Goal: Check status: Check status

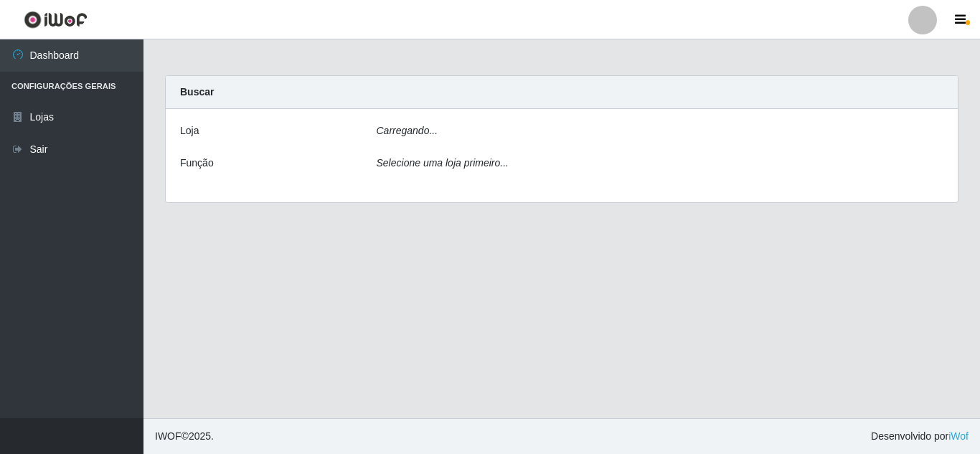
click at [486, 135] on div "Carregando..." at bounding box center [660, 133] width 589 height 21
click at [451, 133] on div "Carregando..." at bounding box center [660, 133] width 589 height 21
click at [499, 123] on div "Carregando..." at bounding box center [660, 133] width 589 height 21
click at [448, 167] on icon "Selecione uma loja primeiro..." at bounding box center [443, 162] width 132 height 11
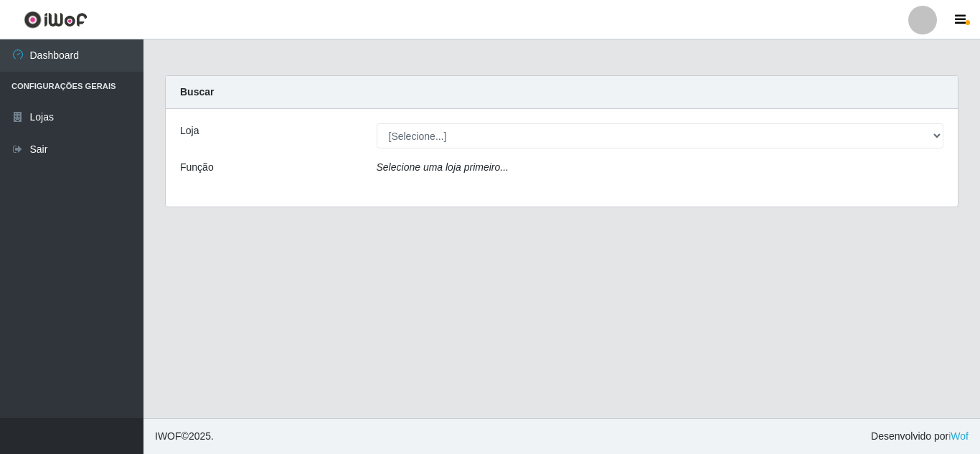
drag, startPoint x: 501, startPoint y: 120, endPoint x: 512, endPoint y: 138, distance: 20.9
click at [504, 125] on div "Loja [Selecione...] Queiroz Atacadão - Mossoró Função Selecione uma loja primei…" at bounding box center [562, 158] width 792 height 98
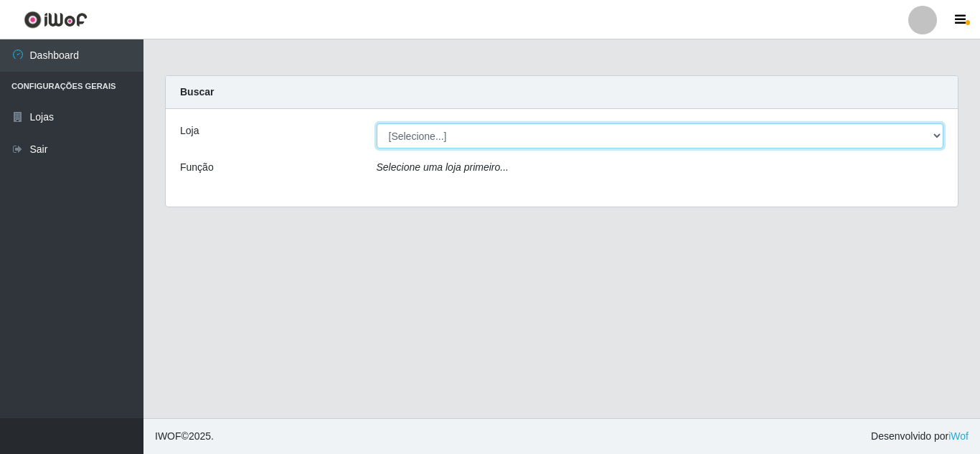
click at [512, 139] on select "[Selecione...] Queiroz Atacadão - [GEOGRAPHIC_DATA]" at bounding box center [661, 135] width 568 height 25
select select "225"
click at [377, 123] on select "[Selecione...] Queiroz Atacadão - [GEOGRAPHIC_DATA]" at bounding box center [661, 135] width 568 height 25
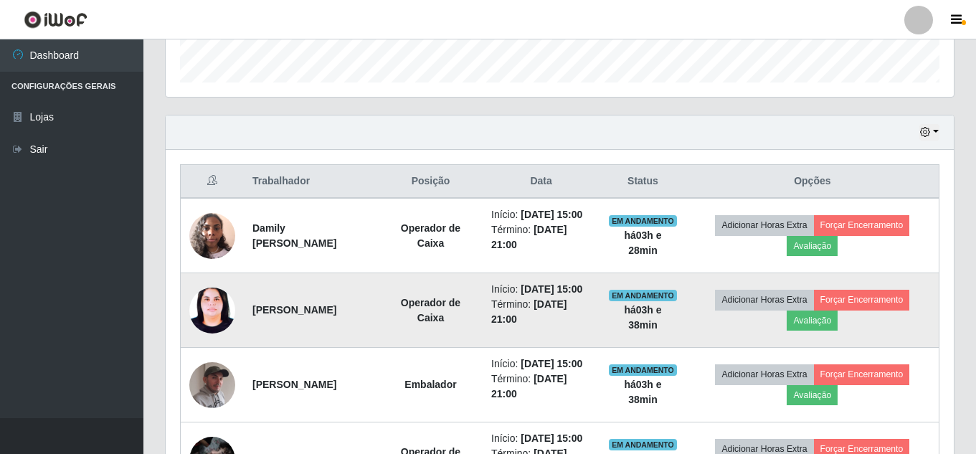
scroll to position [298, 788]
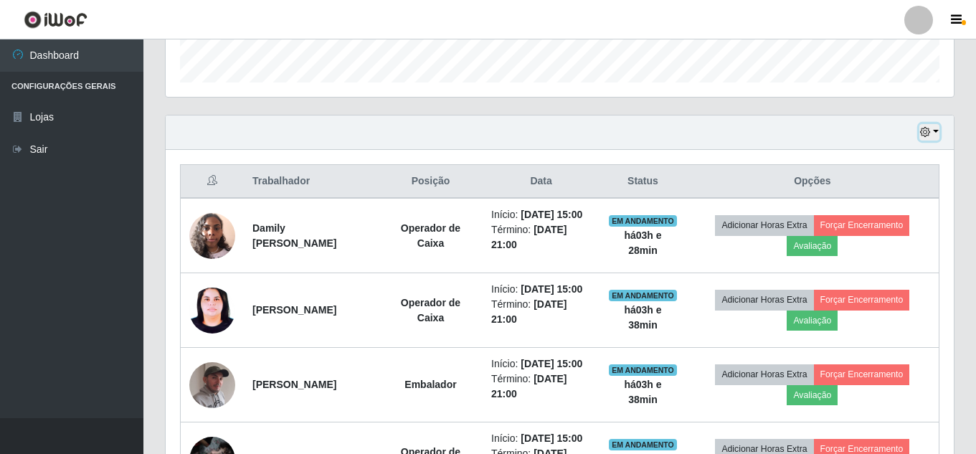
click at [931, 134] on icon "button" at bounding box center [925, 132] width 10 height 10
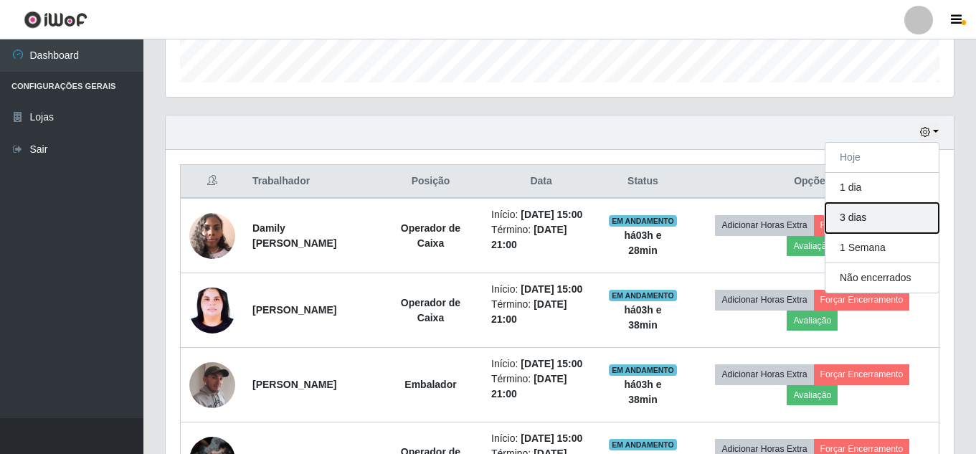
click at [881, 217] on button "3 dias" at bounding box center [882, 218] width 113 height 30
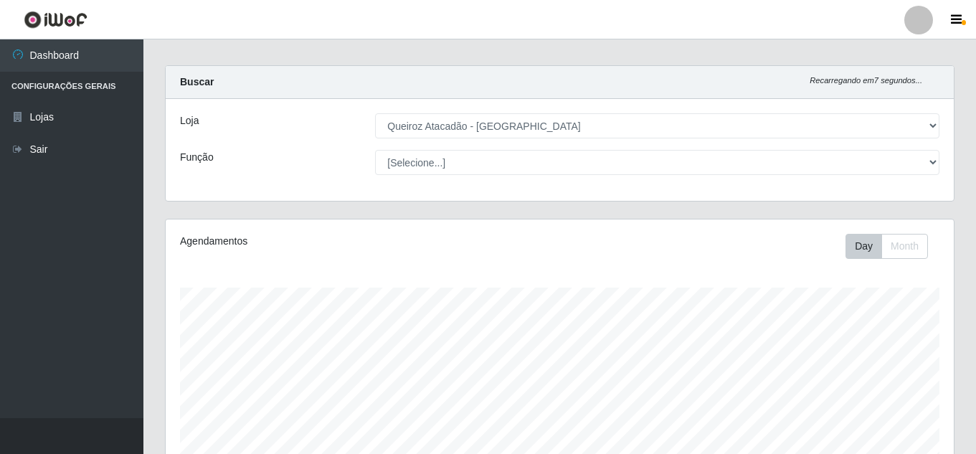
scroll to position [0, 0]
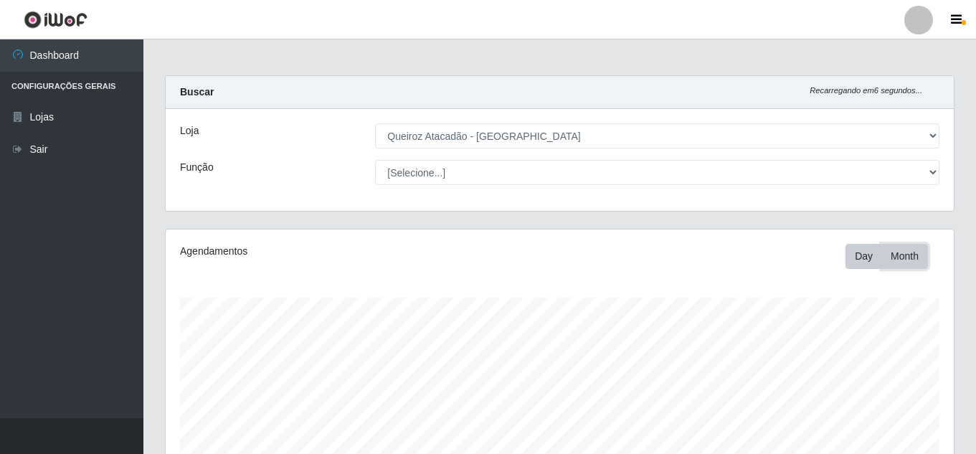
click at [898, 251] on button "Month" at bounding box center [905, 256] width 47 height 25
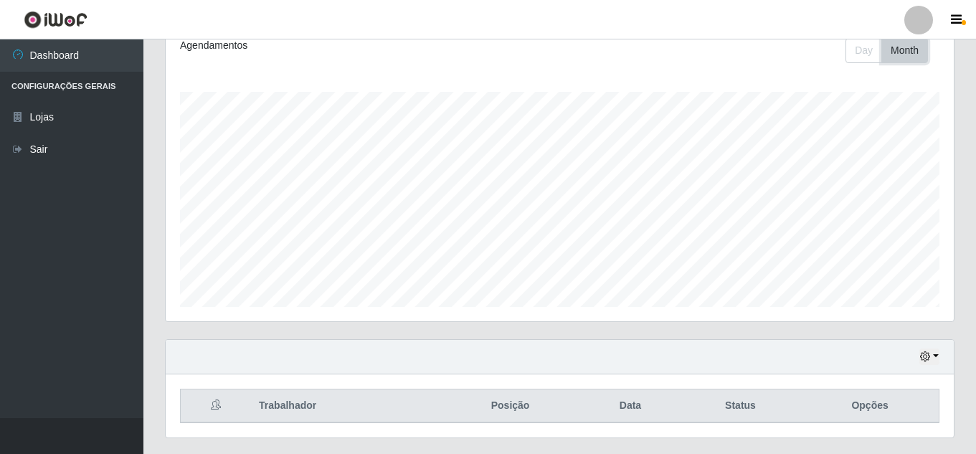
scroll to position [243, 0]
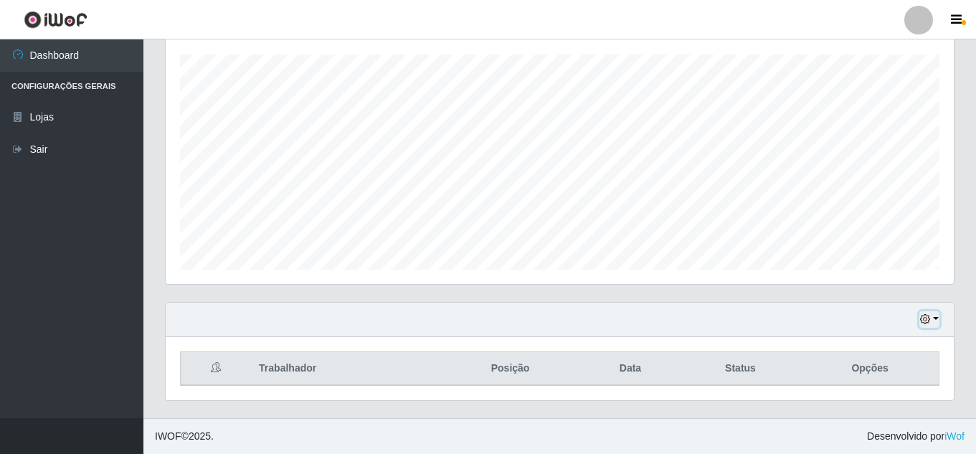
click at [932, 316] on button "button" at bounding box center [930, 319] width 20 height 17
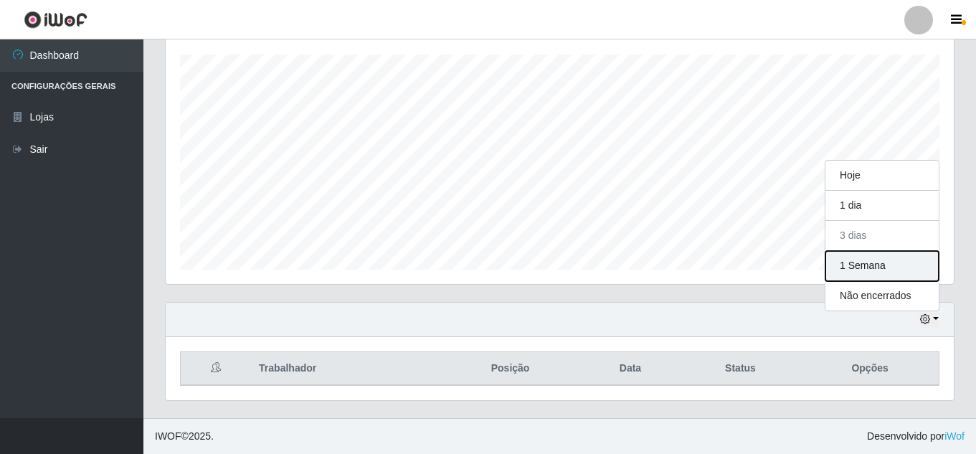
click at [893, 266] on button "1 Semana" at bounding box center [882, 266] width 113 height 30
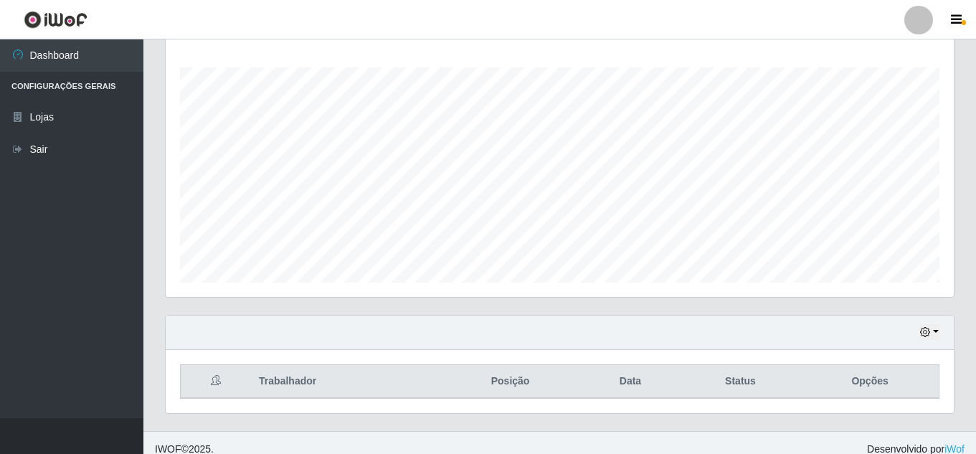
scroll to position [243, 0]
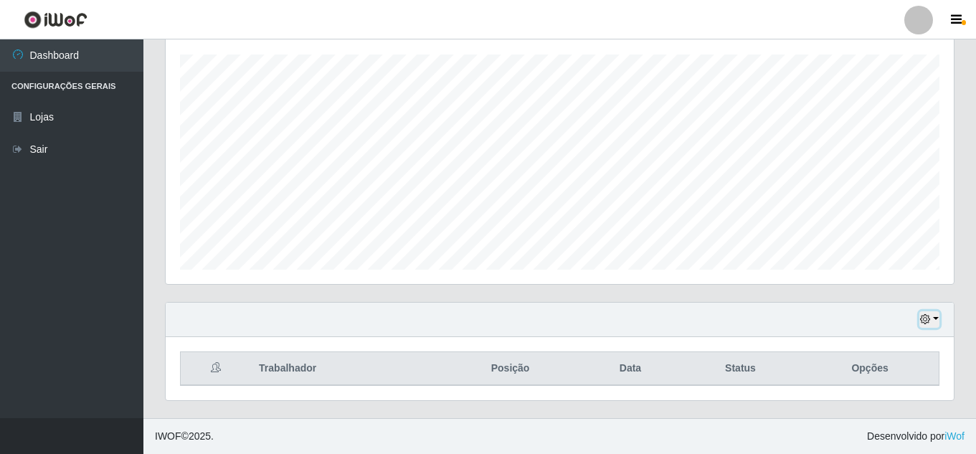
click at [934, 321] on button "button" at bounding box center [930, 319] width 20 height 17
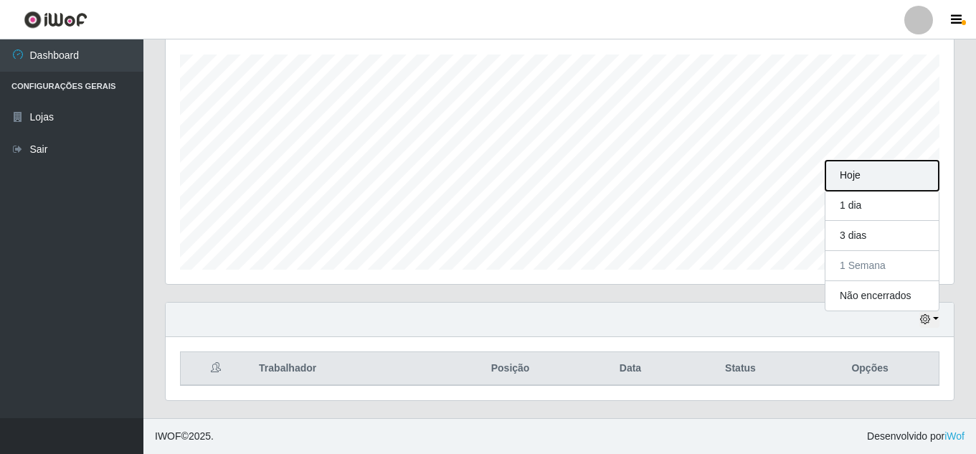
click at [868, 174] on button "Hoje" at bounding box center [882, 176] width 113 height 30
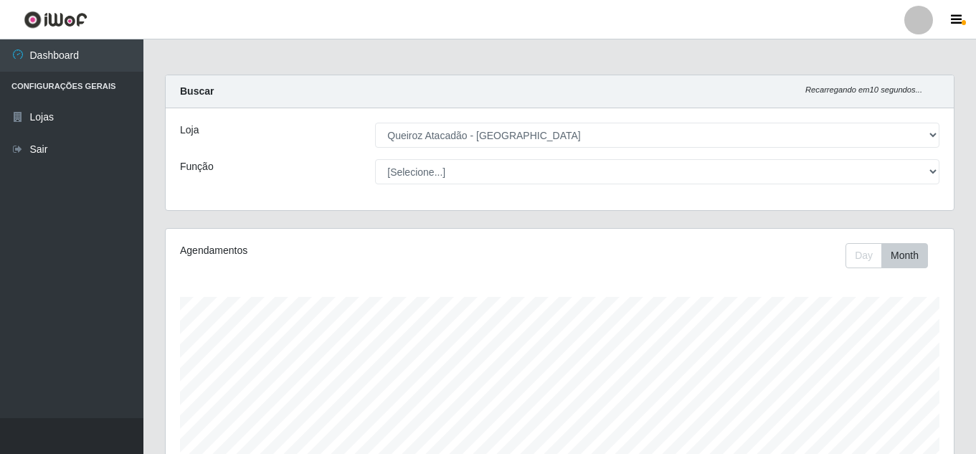
scroll to position [0, 0]
click at [858, 263] on button "Day" at bounding box center [864, 256] width 37 height 25
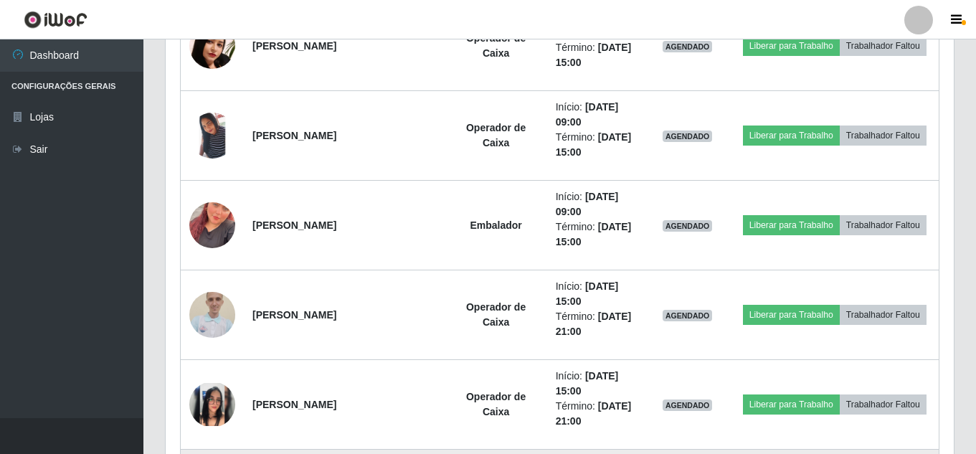
scroll to position [1140, 0]
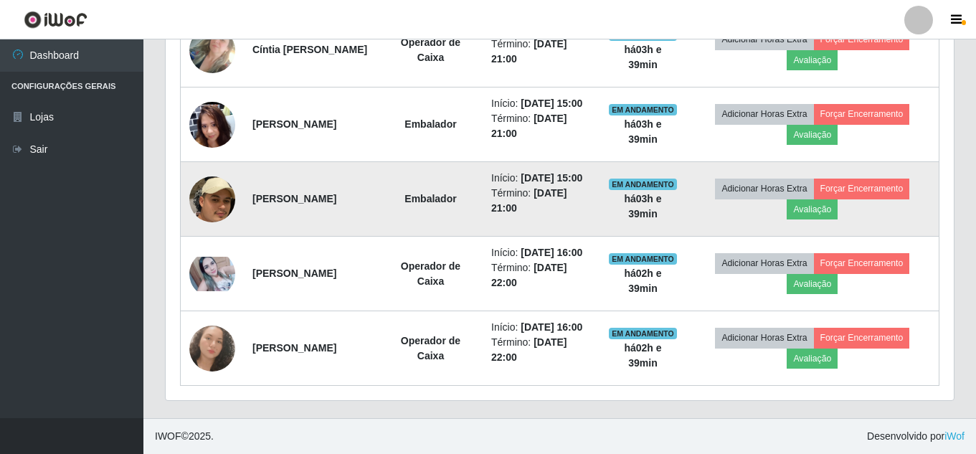
click at [675, 201] on td "EM ANDAMENTO há 03 h e 39 min" at bounding box center [643, 199] width 86 height 75
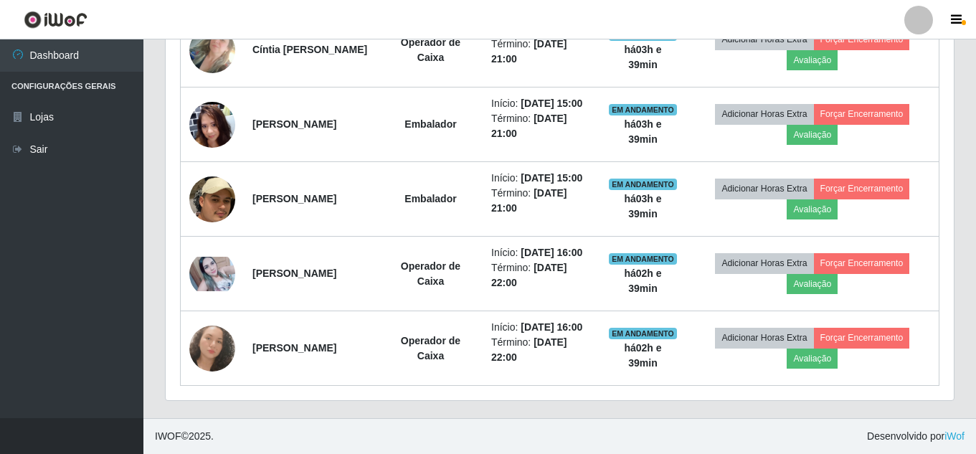
drag, startPoint x: 971, startPoint y: 371, endPoint x: 969, endPoint y: 340, distance: 30.9
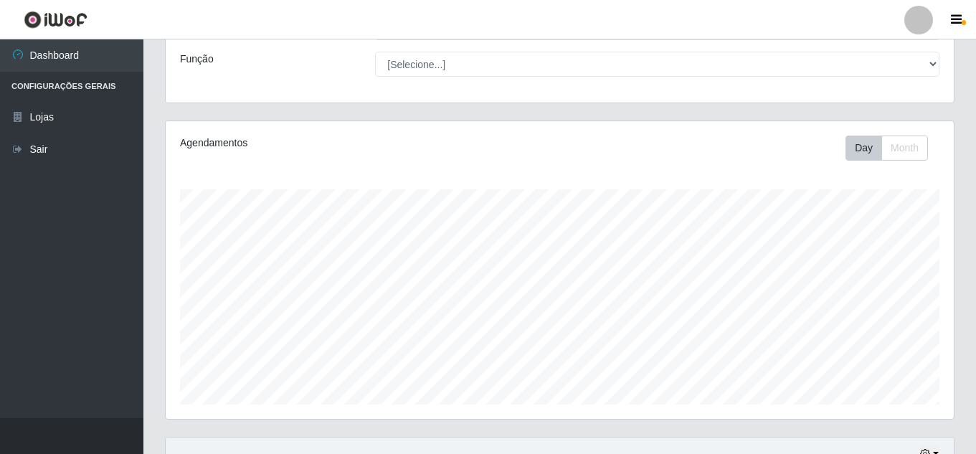
scroll to position [0, 0]
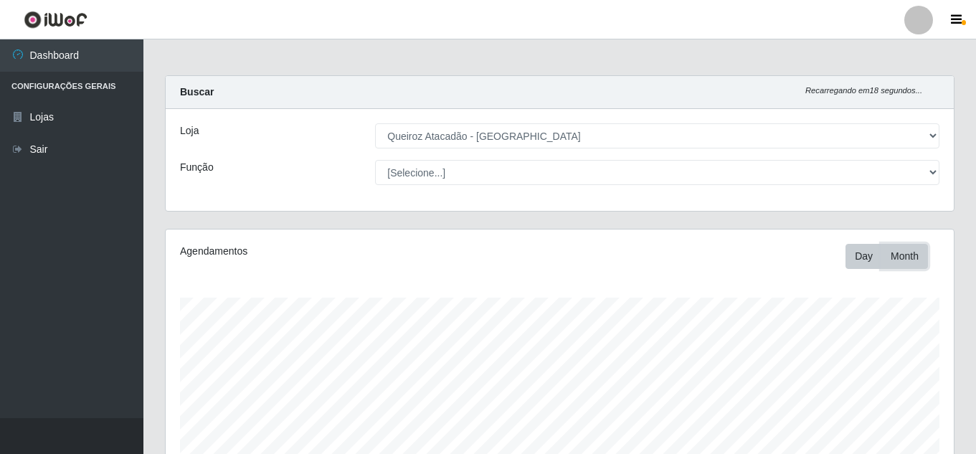
click at [904, 257] on button "Month" at bounding box center [905, 256] width 47 height 25
click at [961, 22] on icon "button" at bounding box center [956, 20] width 11 height 13
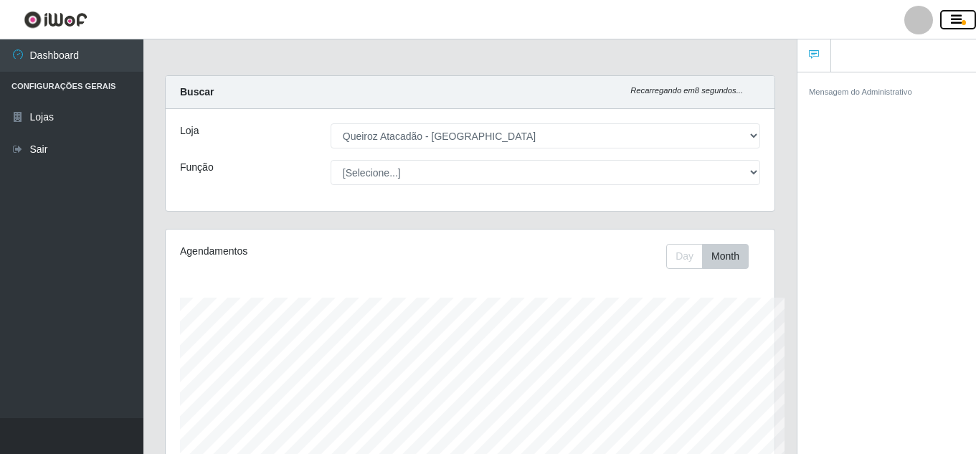
scroll to position [717151, 716840]
click at [969, 19] on button "button" at bounding box center [959, 20] width 36 height 20
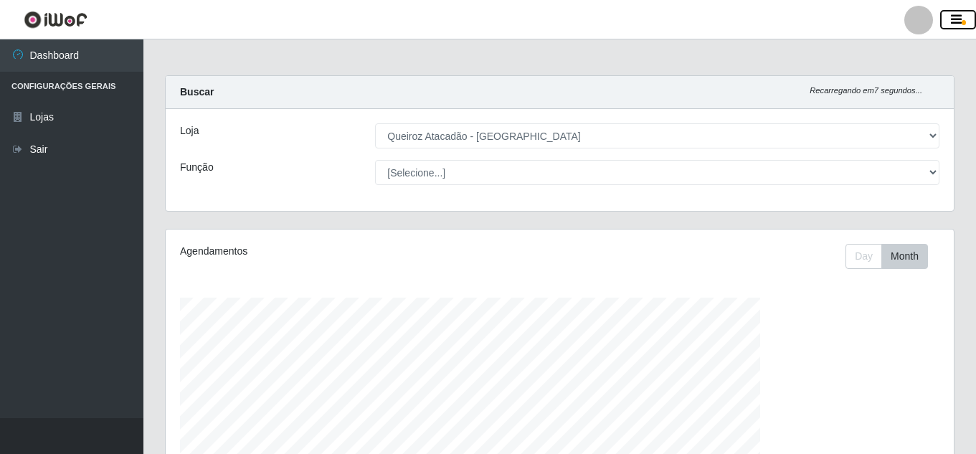
scroll to position [298, 788]
click at [905, 250] on button "Month" at bounding box center [905, 256] width 47 height 25
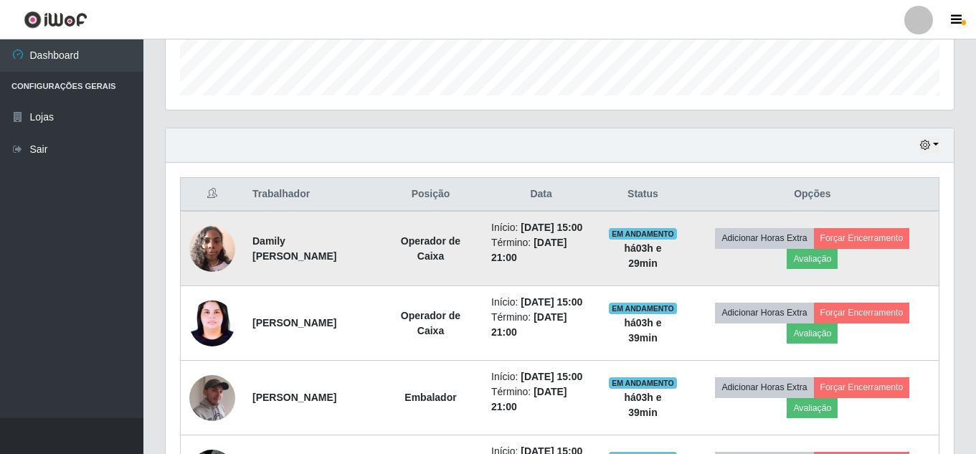
scroll to position [430, 0]
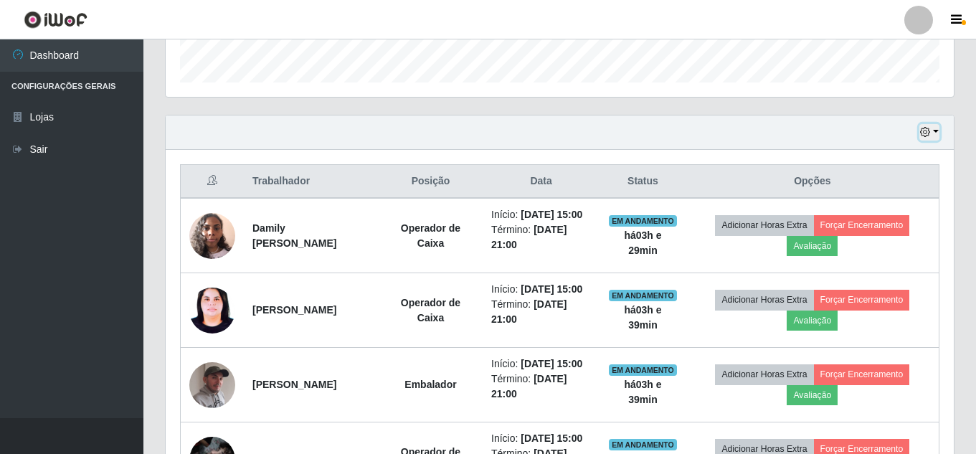
click at [932, 136] on button "button" at bounding box center [930, 132] width 20 height 17
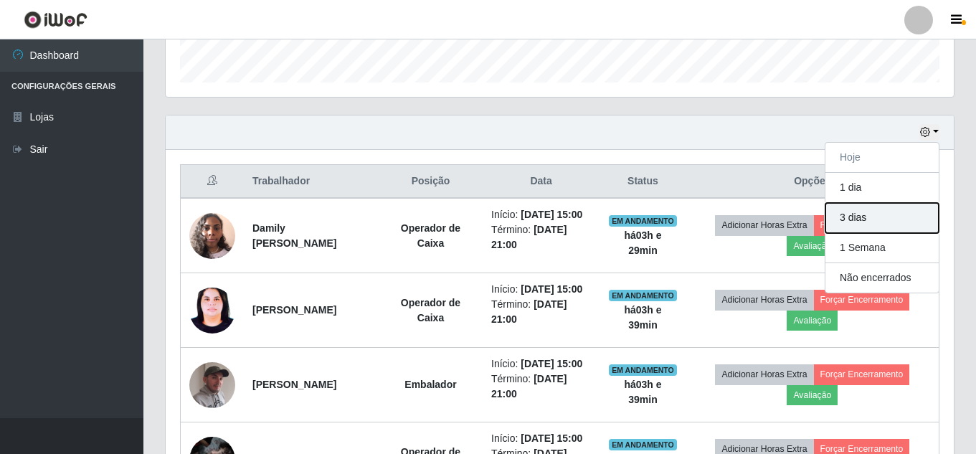
click at [860, 216] on button "3 dias" at bounding box center [882, 218] width 113 height 30
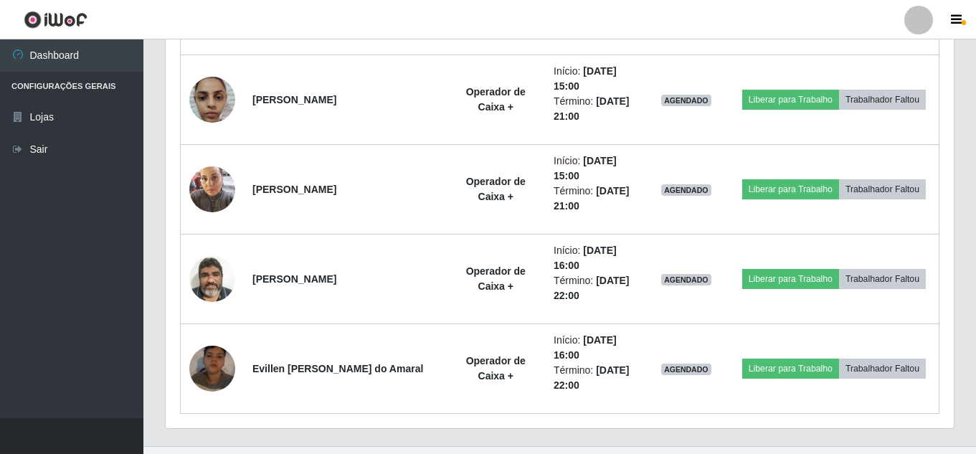
scroll to position [5624, 0]
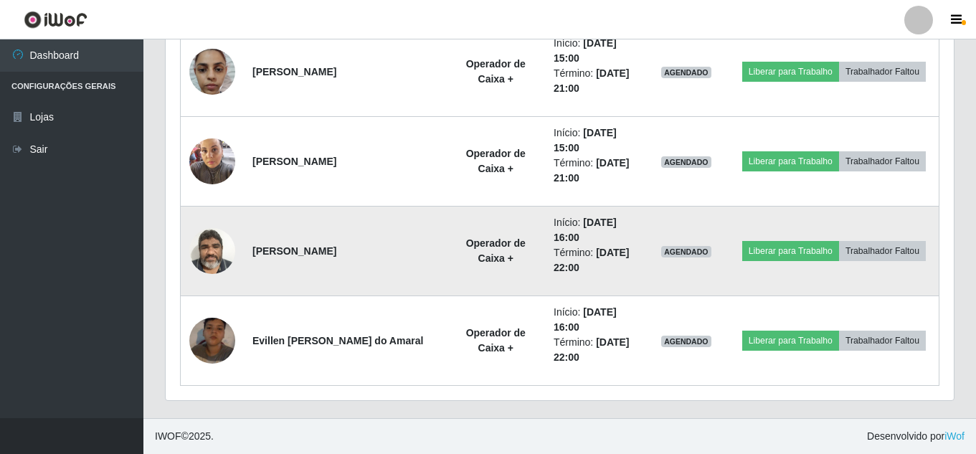
click at [684, 228] on td "AGENDADO" at bounding box center [687, 252] width 86 height 90
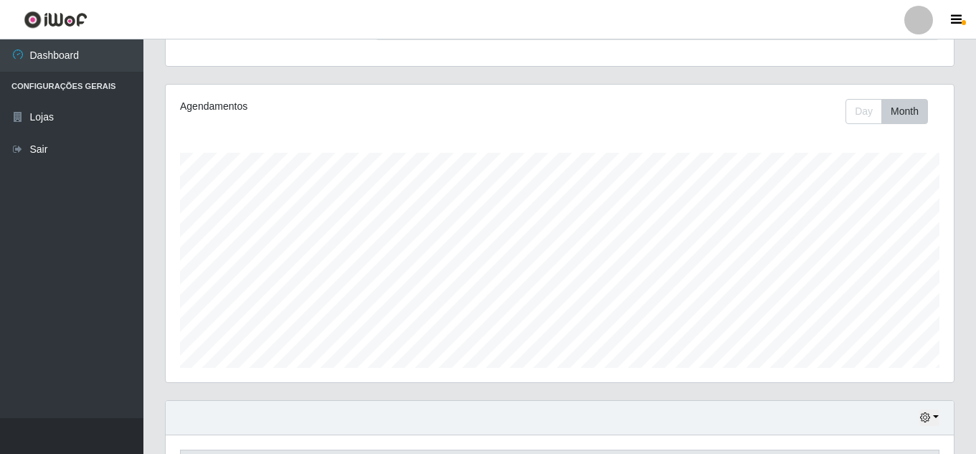
scroll to position [215, 0]
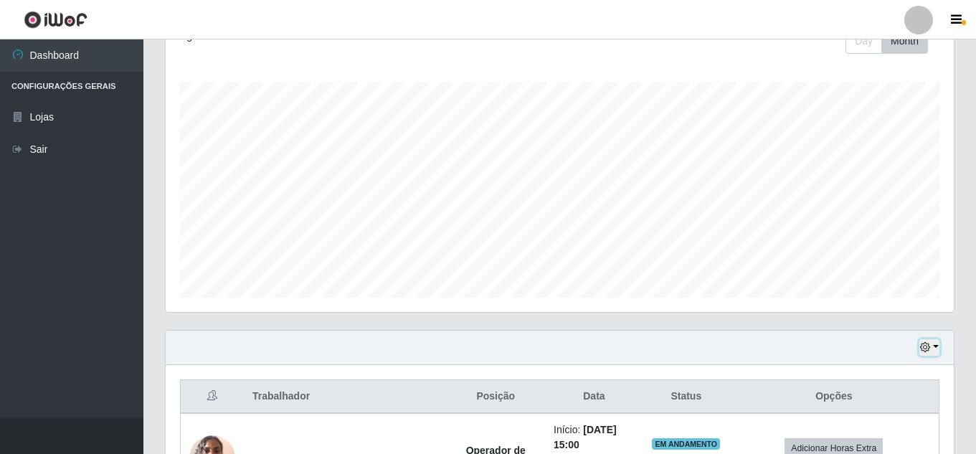
click at [936, 352] on button "button" at bounding box center [930, 347] width 20 height 17
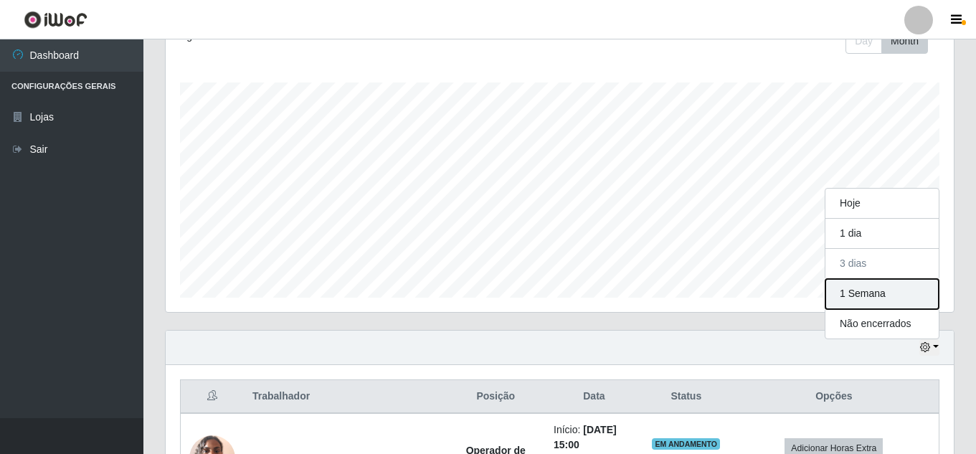
click at [877, 296] on button "1 Semana" at bounding box center [882, 294] width 113 height 30
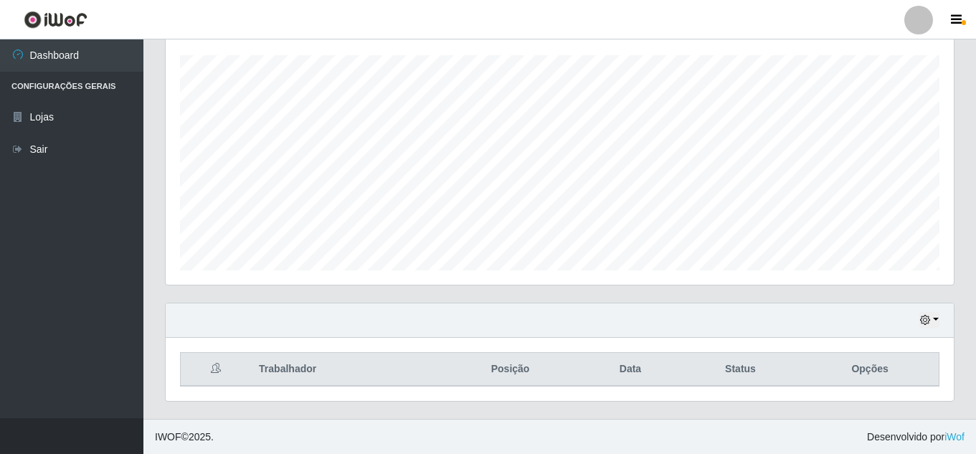
scroll to position [243, 0]
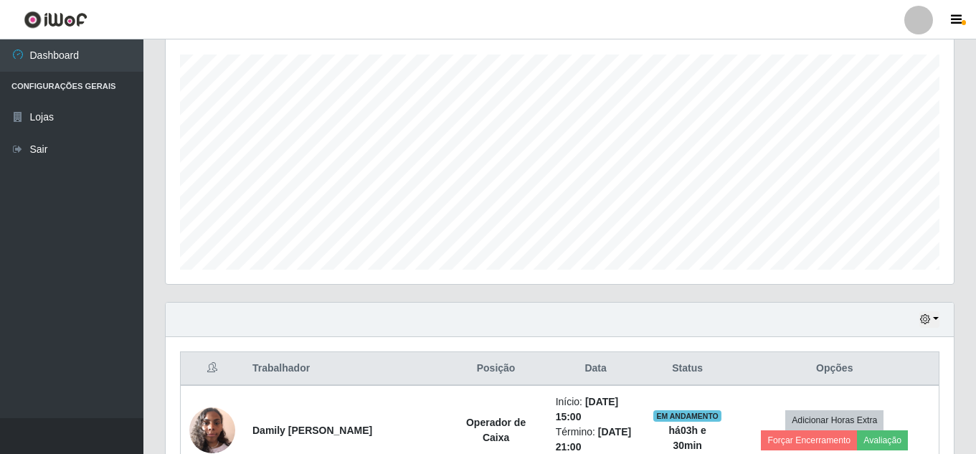
click at [890, 362] on th "Opções" at bounding box center [835, 369] width 209 height 34
click at [927, 326] on button "button" at bounding box center [930, 319] width 20 height 17
click at [754, 324] on div "Hoje 1 dia 3 dias 1 Semana Não encerrados" at bounding box center [560, 320] width 788 height 34
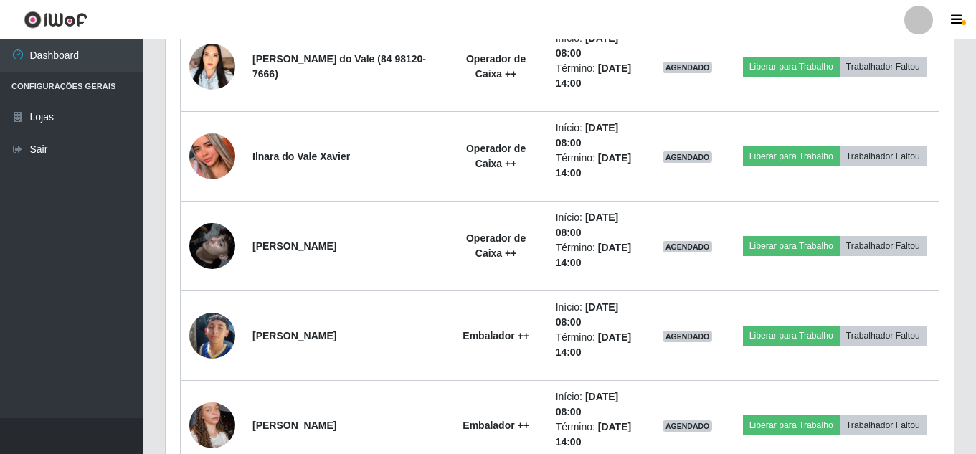
scroll to position [6198, 0]
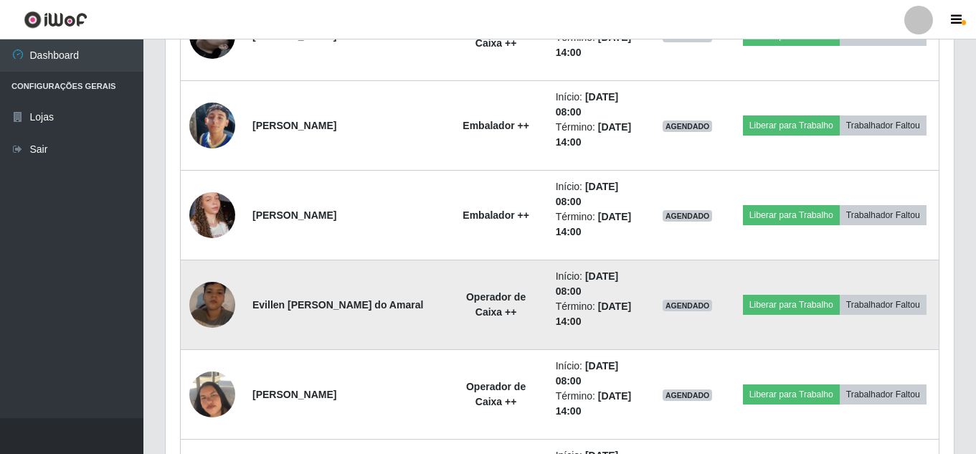
click at [674, 328] on td "AGENDADO" at bounding box center [688, 305] width 86 height 90
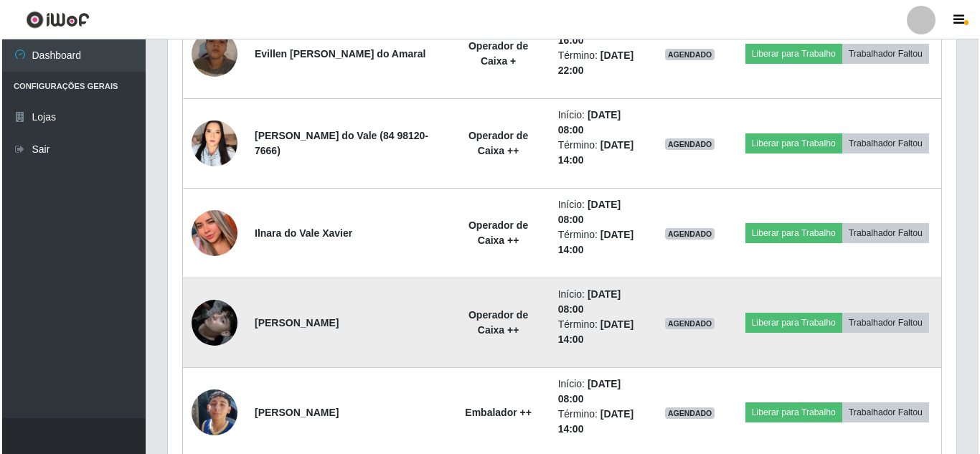
scroll to position [5983, 0]
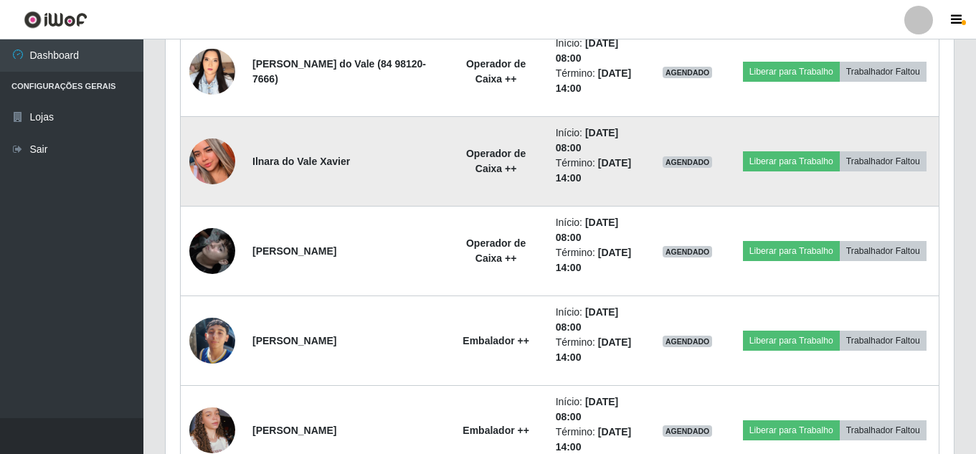
click at [218, 158] on img at bounding box center [212, 162] width 46 height 100
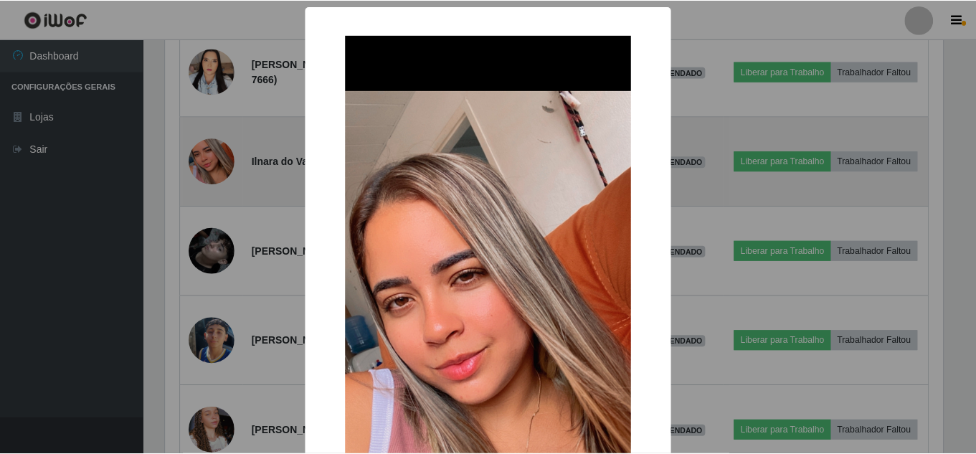
scroll to position [298, 781]
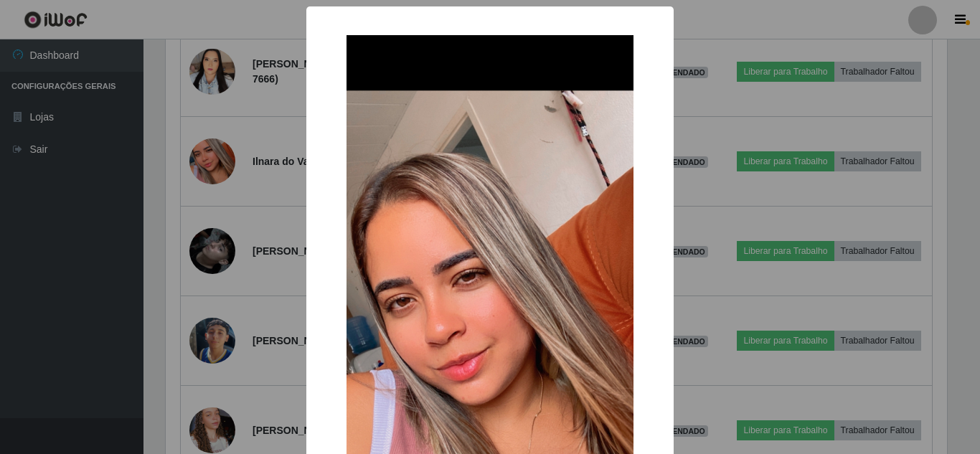
click at [727, 75] on div "× OK Cancel" at bounding box center [490, 227] width 980 height 454
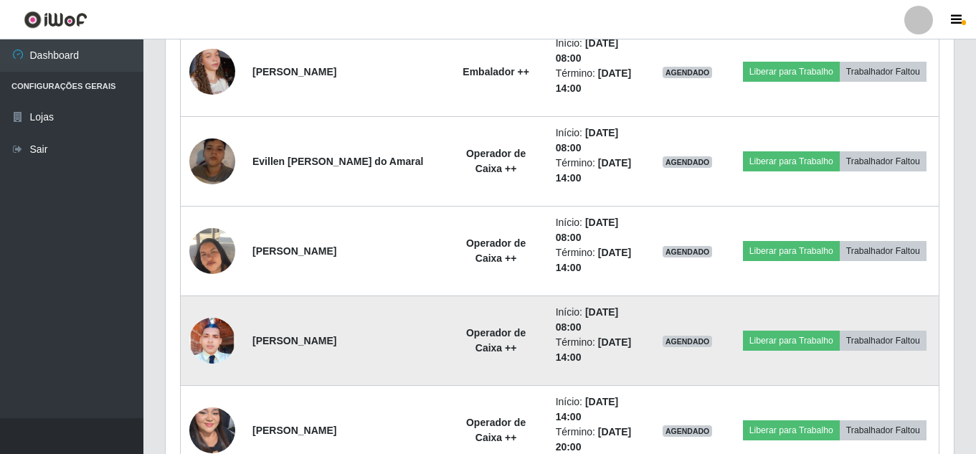
scroll to position [6413, 0]
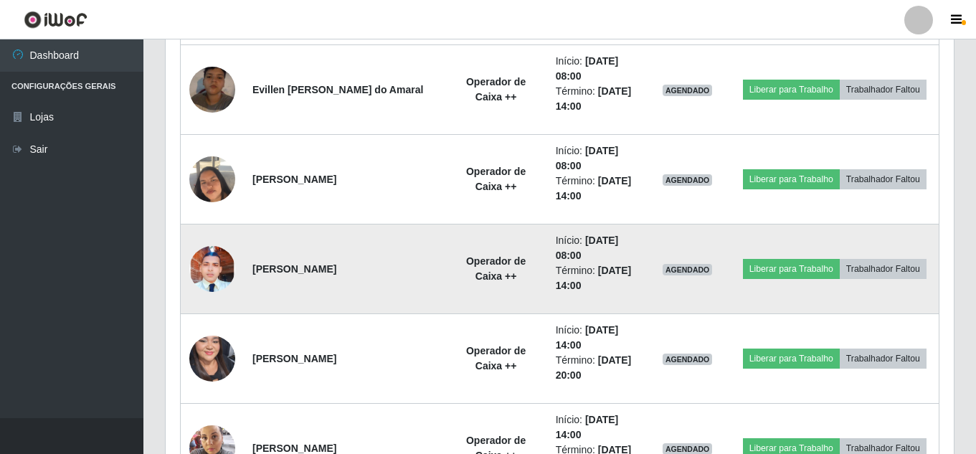
click at [213, 270] on img at bounding box center [212, 269] width 46 height 102
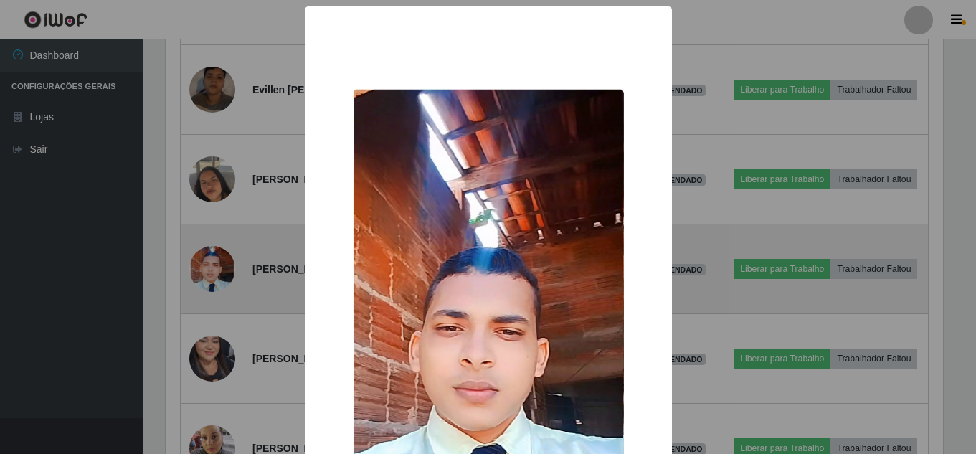
scroll to position [298, 781]
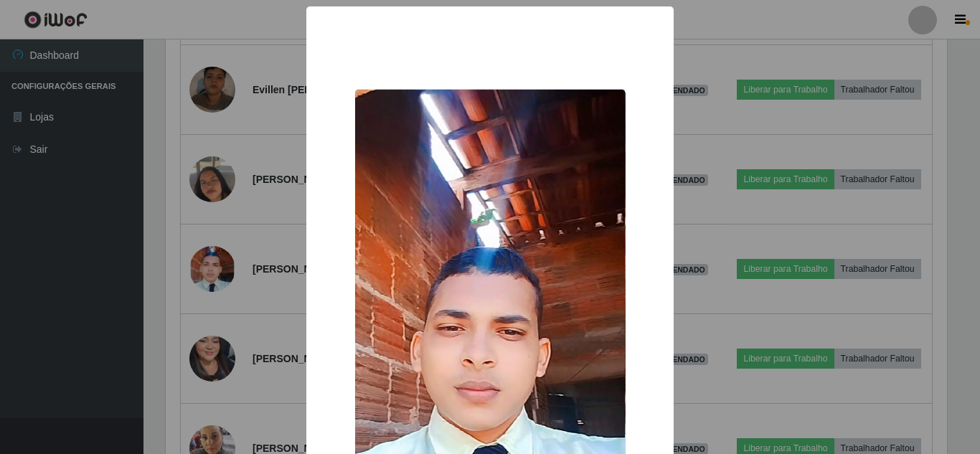
click at [281, 249] on div "× OK Cancel" at bounding box center [490, 227] width 980 height 454
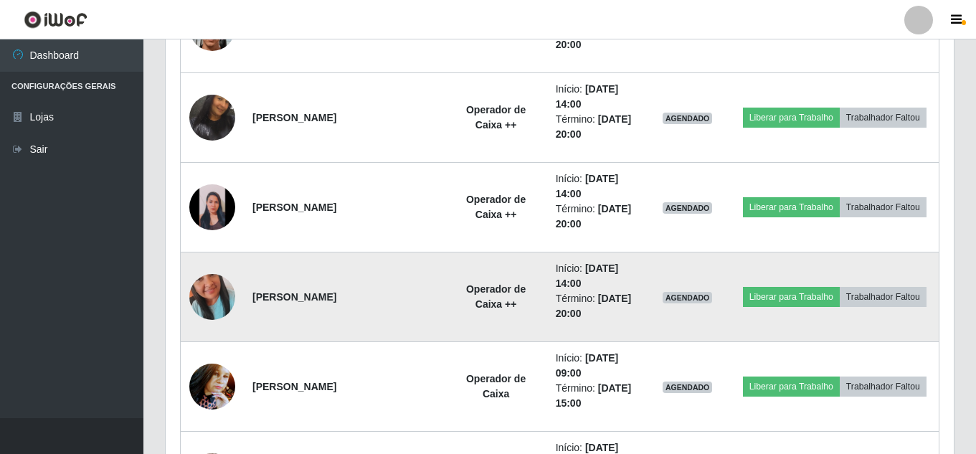
scroll to position [7131, 0]
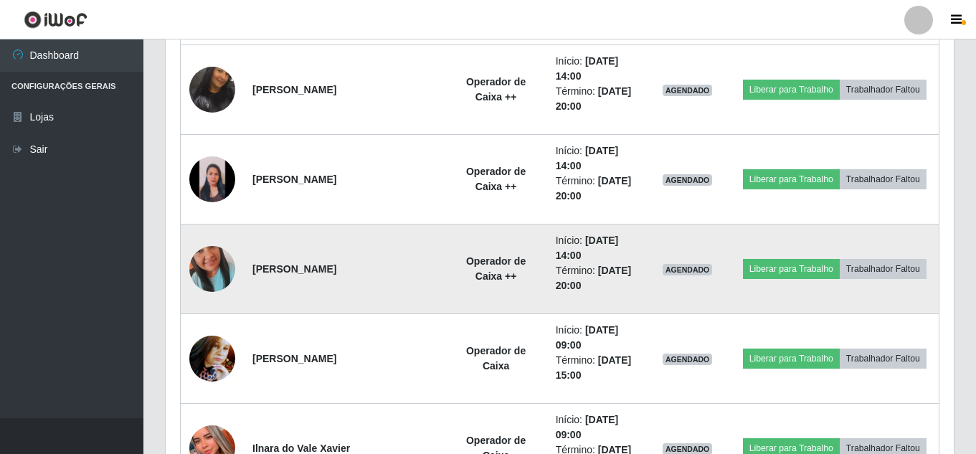
click at [228, 270] on img at bounding box center [212, 269] width 46 height 82
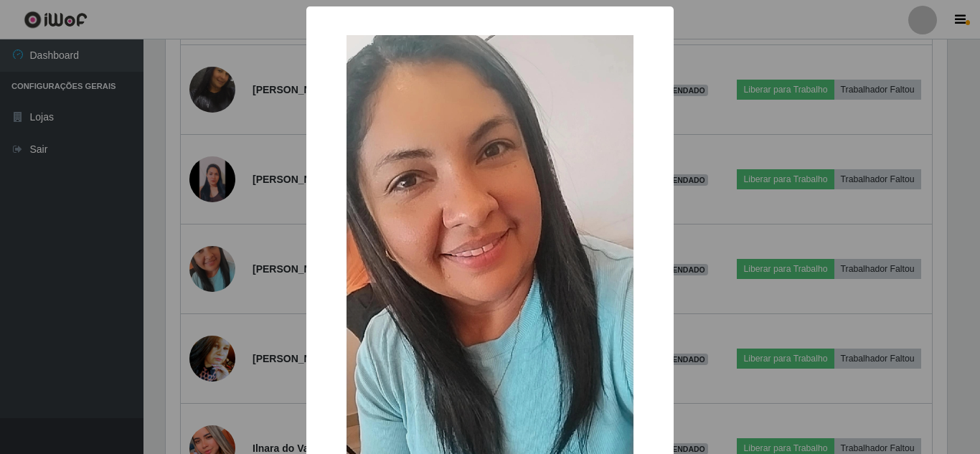
click at [283, 248] on div "× OK Cancel" at bounding box center [490, 227] width 980 height 454
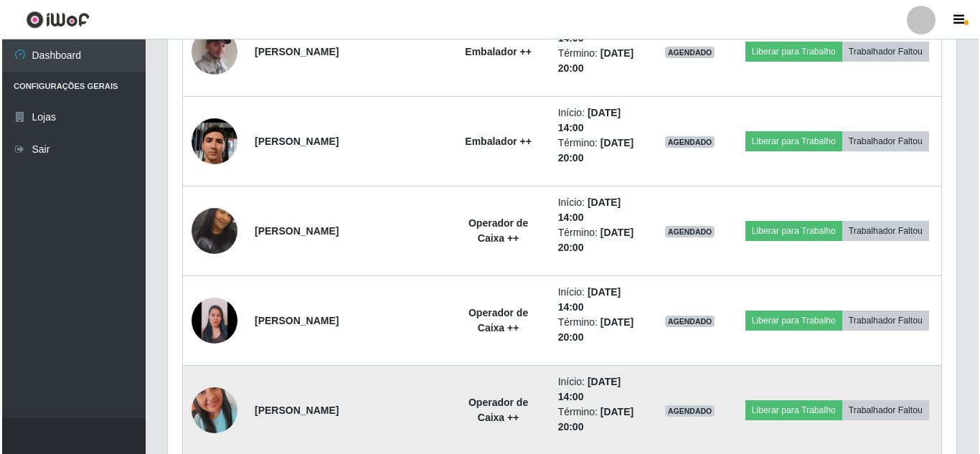
scroll to position [6915, 0]
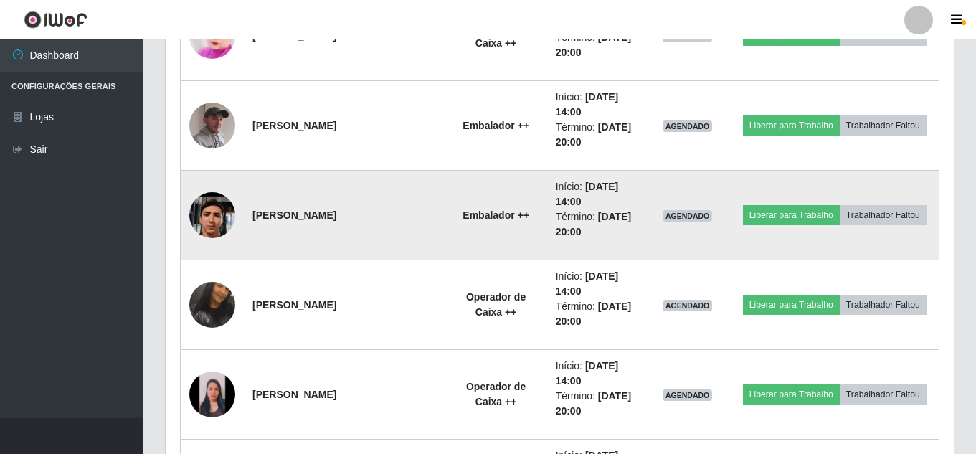
click at [212, 219] on img at bounding box center [212, 215] width 46 height 102
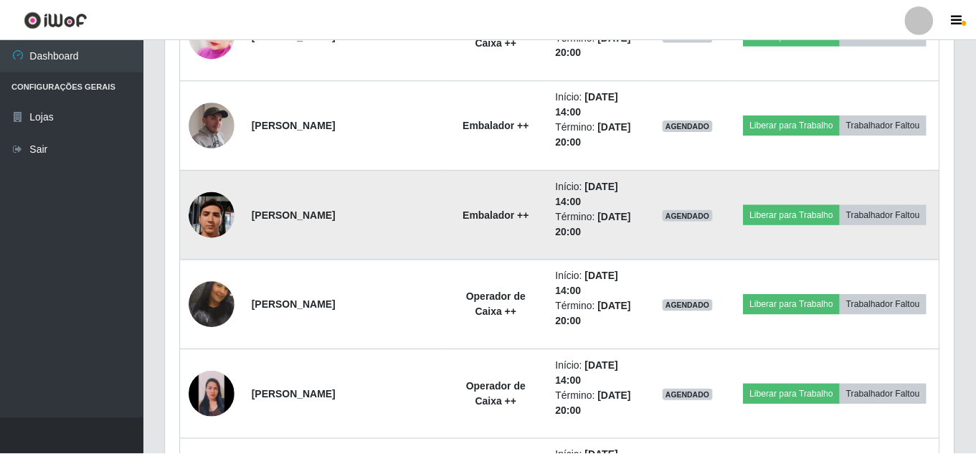
scroll to position [298, 781]
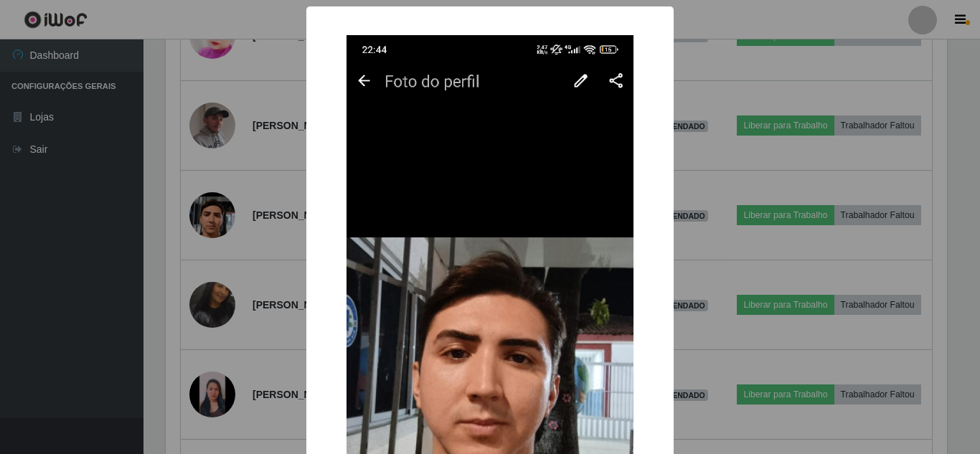
click at [258, 268] on div "× OK Cancel" at bounding box center [490, 227] width 980 height 454
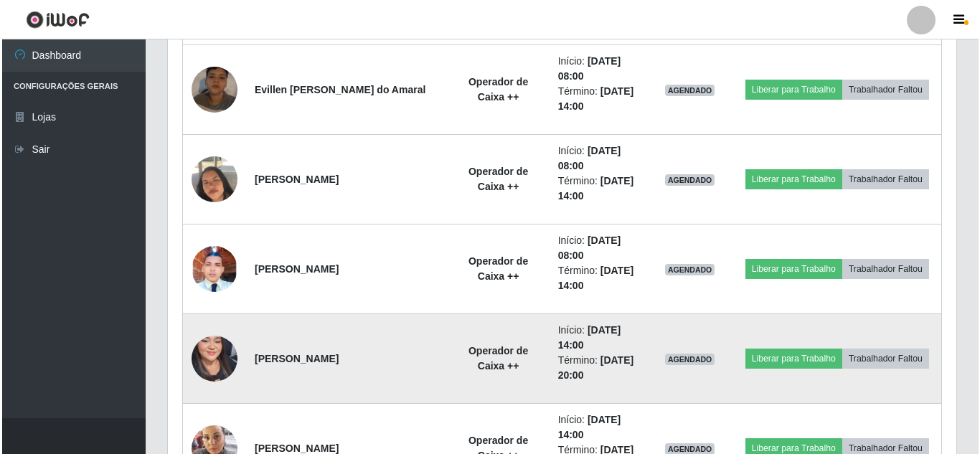
scroll to position [6485, 0]
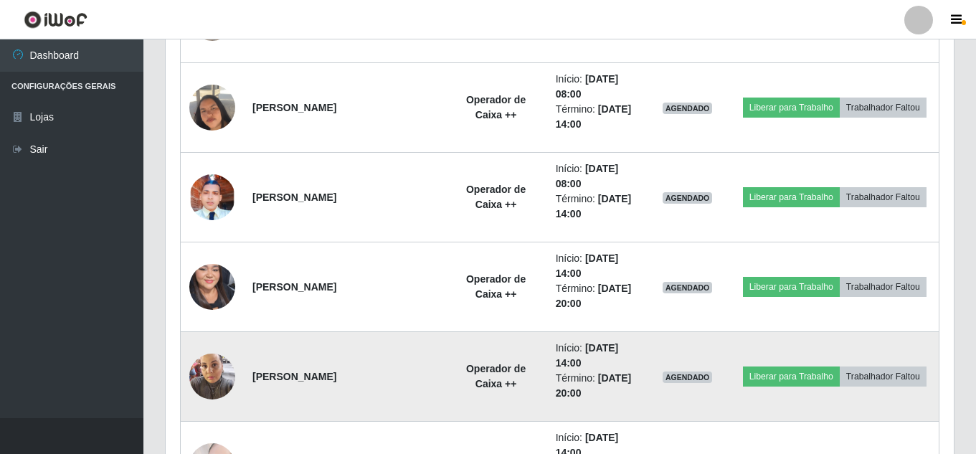
click at [218, 383] on img at bounding box center [212, 376] width 46 height 61
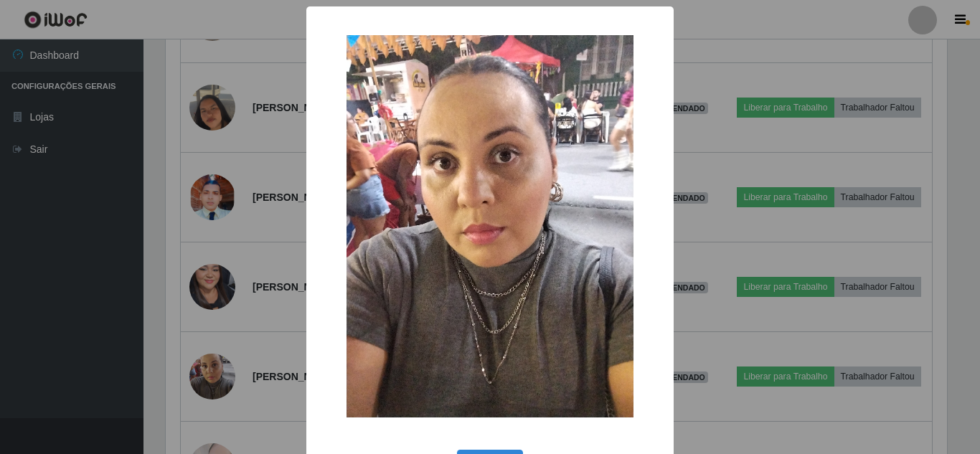
click at [260, 290] on div "× OK Cancel" at bounding box center [490, 227] width 980 height 454
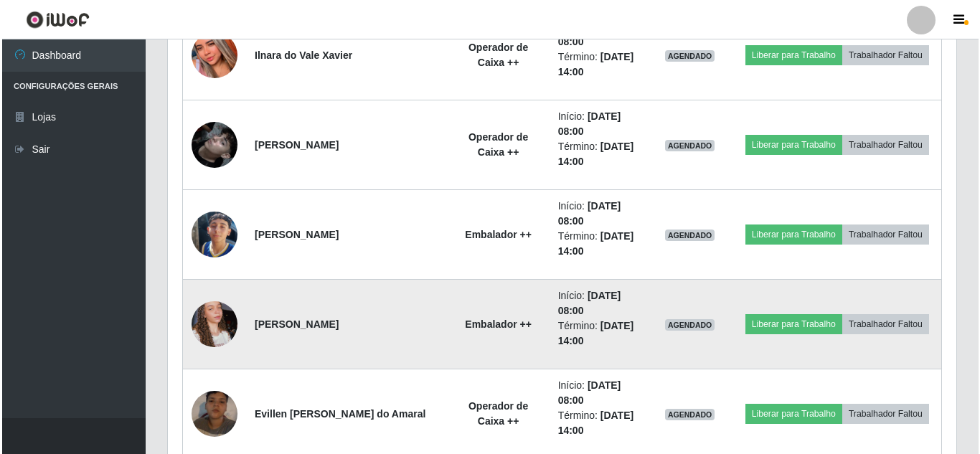
scroll to position [6126, 0]
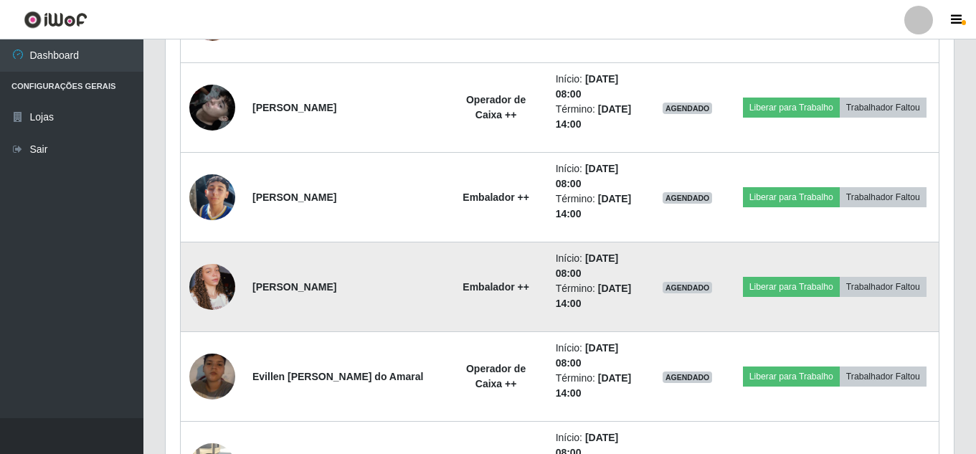
click at [199, 286] on img at bounding box center [212, 287] width 46 height 82
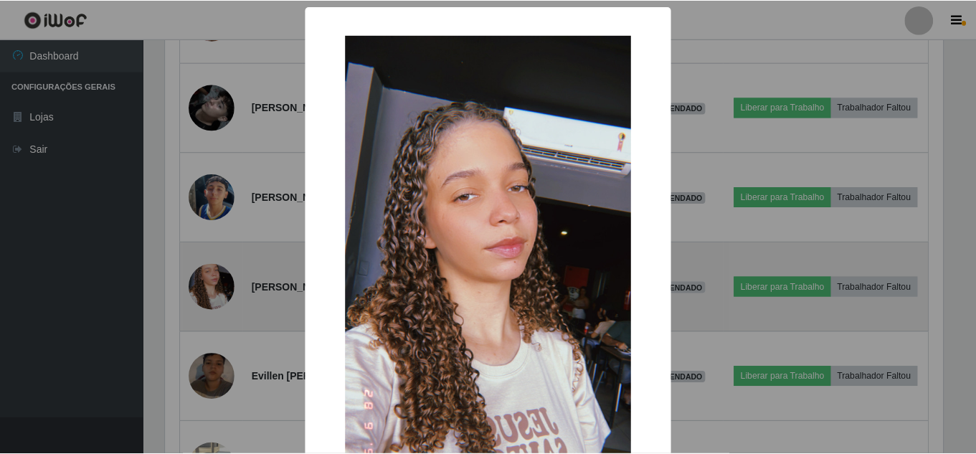
scroll to position [298, 781]
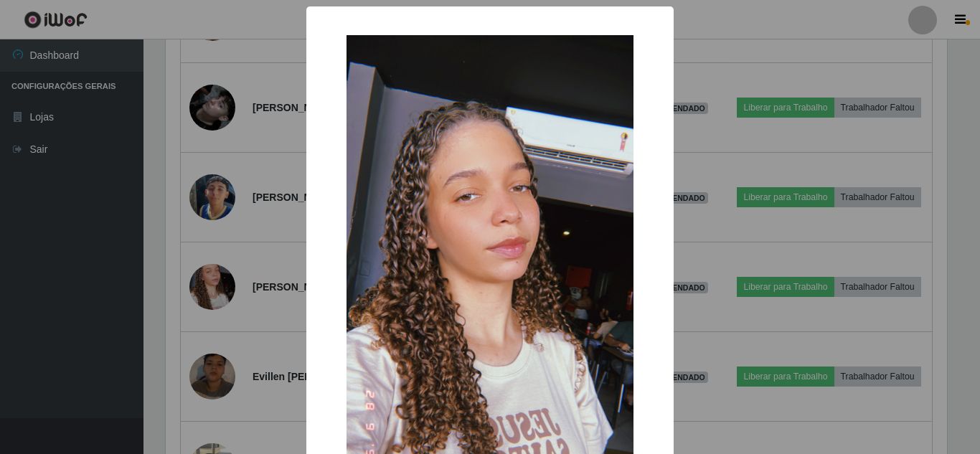
click at [229, 252] on div "× OK Cancel" at bounding box center [490, 227] width 980 height 454
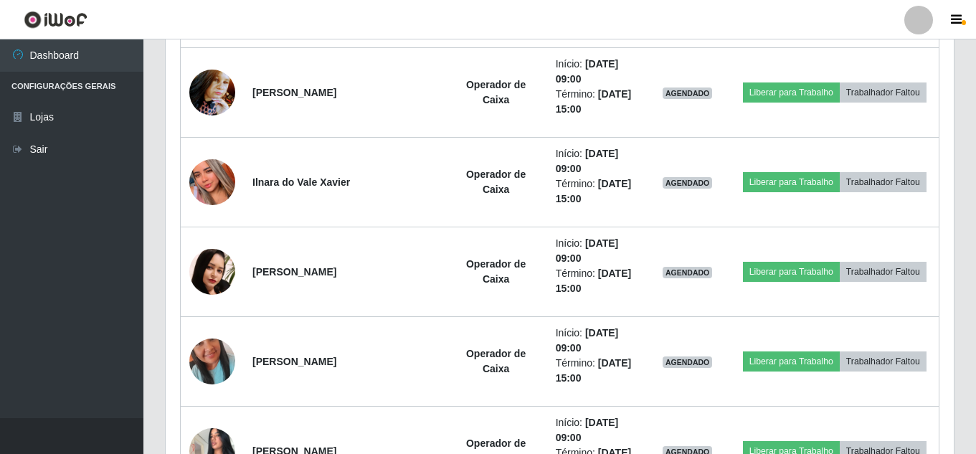
scroll to position [7418, 0]
